Goal: Find specific page/section: Find specific page/section

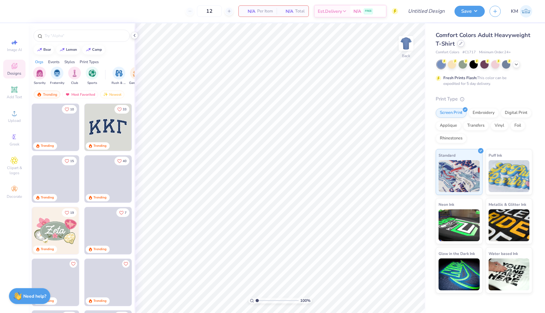
click at [459, 42] on icon at bounding box center [460, 43] width 3 height 3
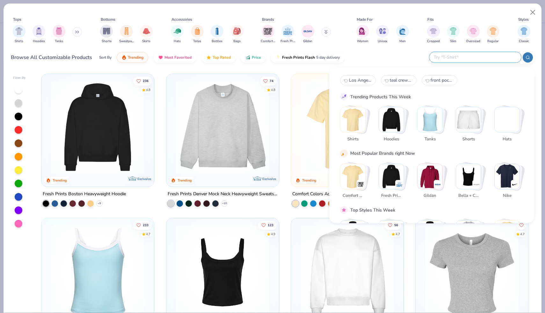
click at [470, 54] on input "text" at bounding box center [475, 57] width 84 height 7
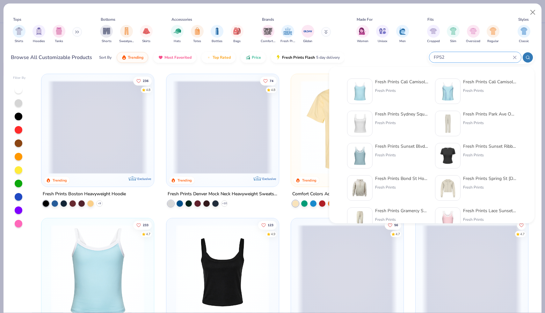
type input "FP52"
click at [418, 84] on div "Fresh Prints Cali Camisole Top" at bounding box center [402, 81] width 54 height 7
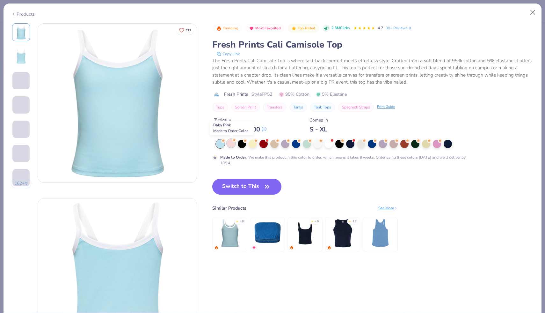
click at [230, 146] on div at bounding box center [231, 143] width 8 height 8
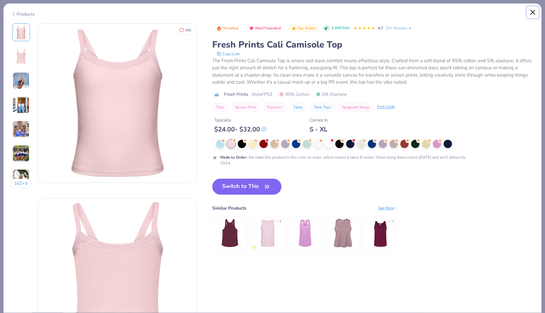
click at [533, 14] on button "Close" at bounding box center [533, 12] width 12 height 12
